Goal: Transaction & Acquisition: Purchase product/service

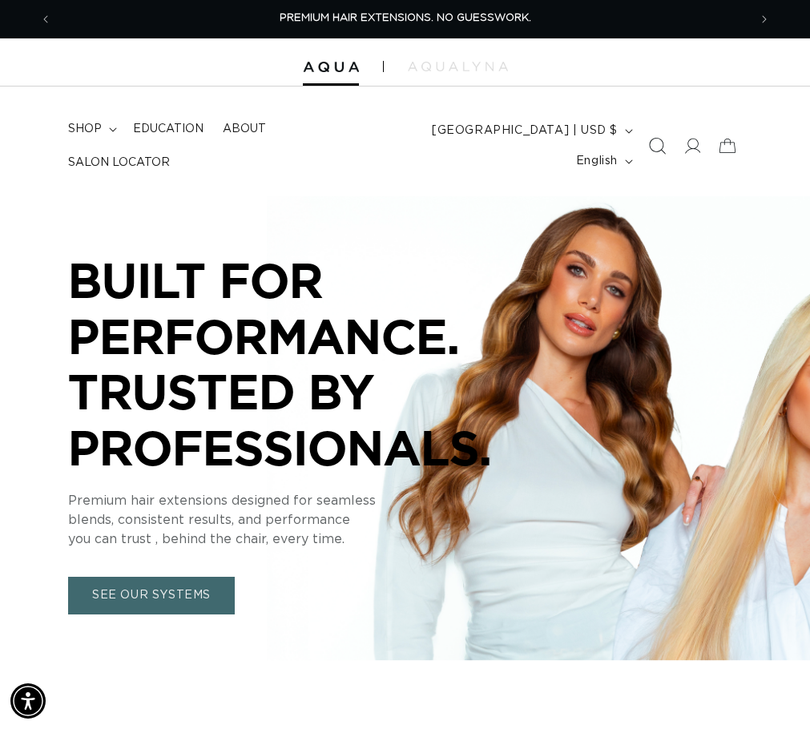
click at [652, 143] on icon "Search" at bounding box center [656, 146] width 17 height 17
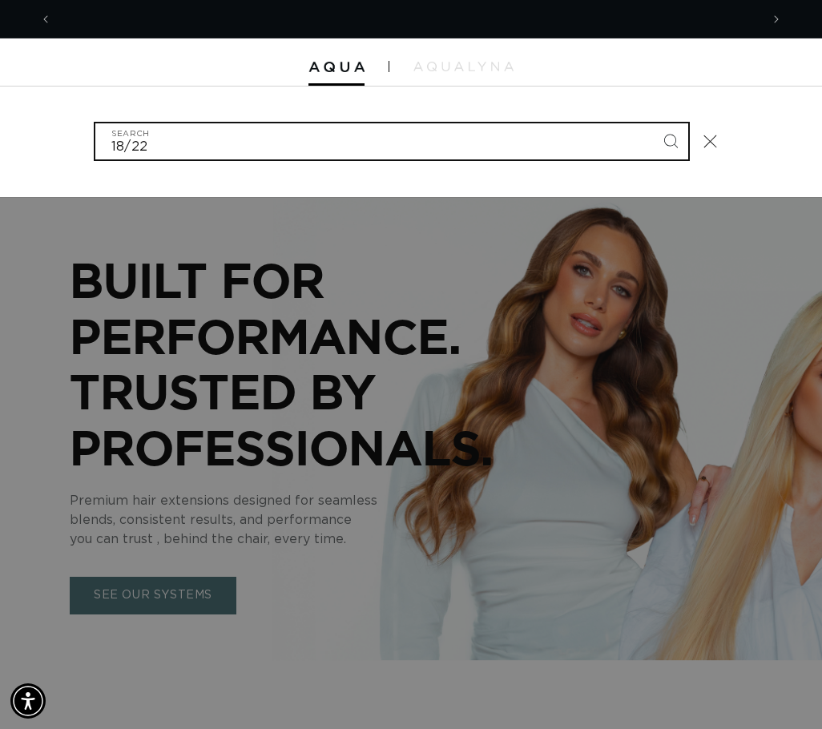
type input "18/22"
click at [653, 123] on button "Search" at bounding box center [670, 140] width 35 height 35
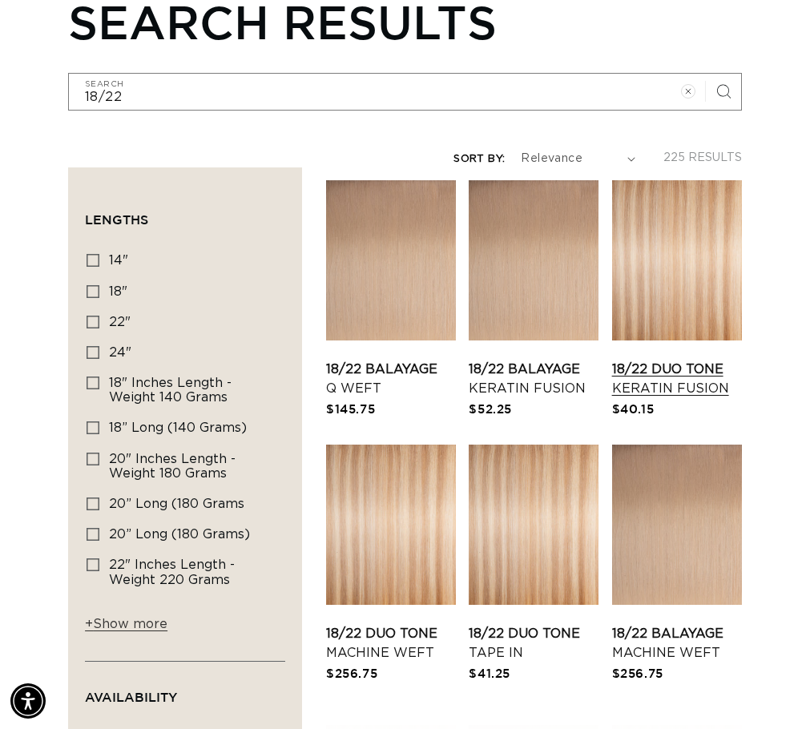
click at [689, 398] on link "18/22 Duo Tone Keratin Fusion" at bounding box center [677, 379] width 130 height 38
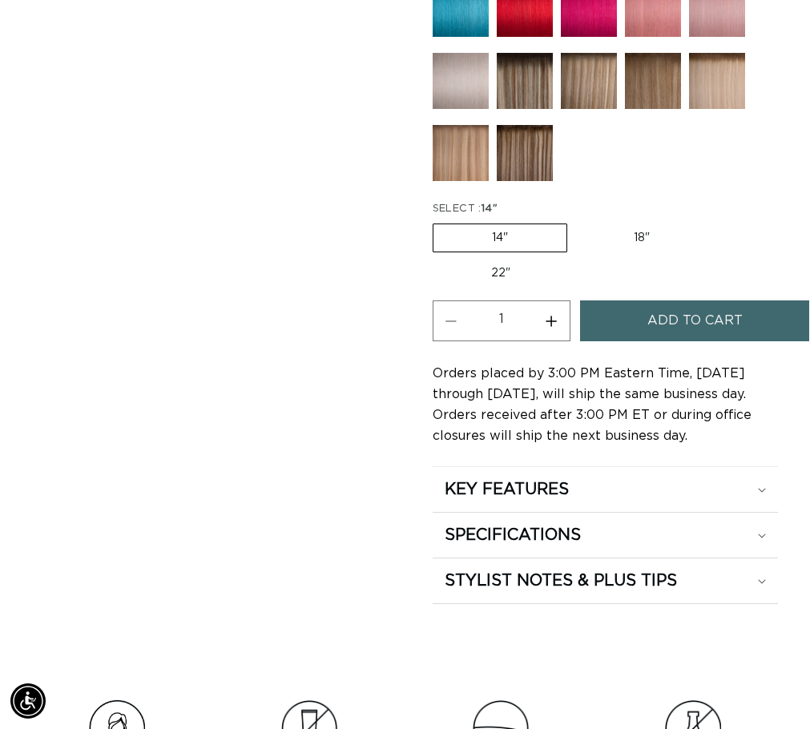
scroll to position [0, 696]
click at [680, 252] on label "18" Variant sold out or unavailable" at bounding box center [641, 237] width 133 height 27
click at [576, 221] on input "18" Variant sold out or unavailable" at bounding box center [575, 220] width 1 height 1
radio input "true"
click at [692, 341] on span "Add to cart" at bounding box center [695, 321] width 95 height 41
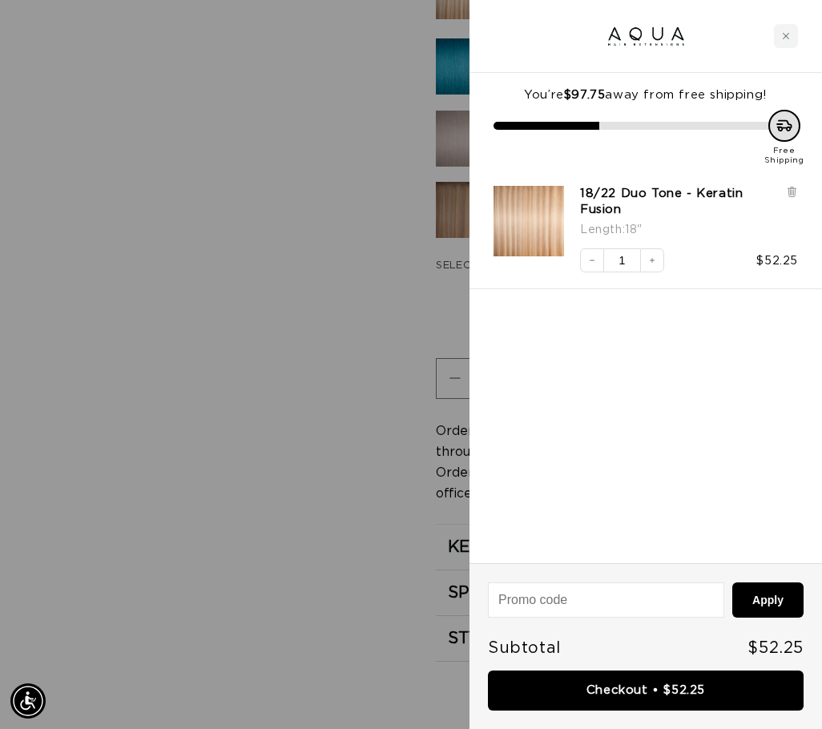
scroll to position [0, 1417]
click at [620, 349] on div "You’re $97.75 away from free shipping! Free Shipping 18/22 Duo Tone - Keratin F…" at bounding box center [646, 318] width 353 height 490
click at [792, 192] on icon at bounding box center [792, 192] width 6 height 8
